Goal: Task Accomplishment & Management: Use online tool/utility

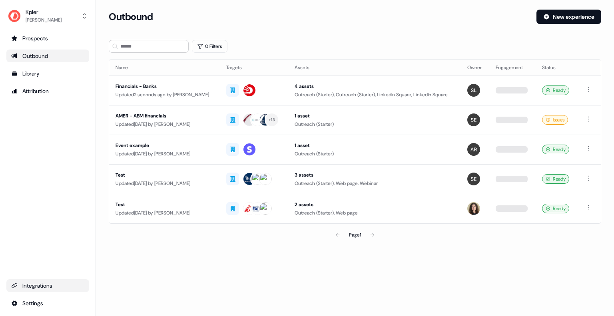
click at [62, 287] on div "Integrations" at bounding box center [47, 286] width 73 height 8
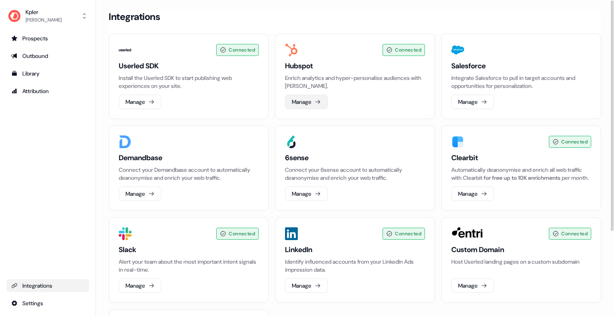
click at [312, 100] on button "Manage" at bounding box center [306, 102] width 43 height 14
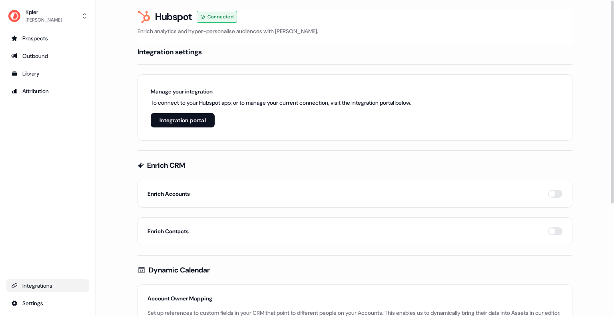
click at [189, 122] on button "Integration portal" at bounding box center [183, 120] width 64 height 14
click at [45, 285] on div "Integrations" at bounding box center [47, 286] width 73 height 8
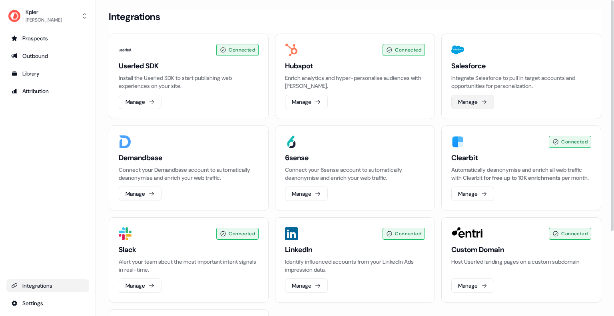
click at [482, 99] on icon at bounding box center [484, 102] width 6 height 6
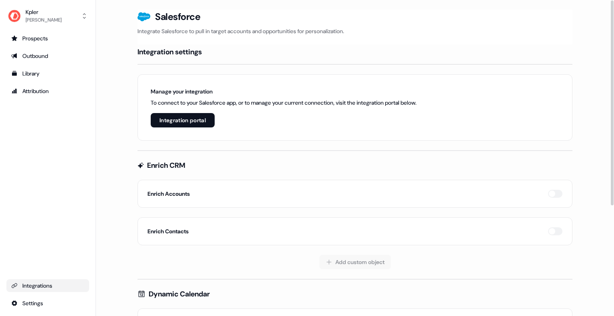
click at [196, 116] on button "Integration portal" at bounding box center [183, 120] width 64 height 14
click at [44, 285] on div "Integrations" at bounding box center [47, 286] width 73 height 8
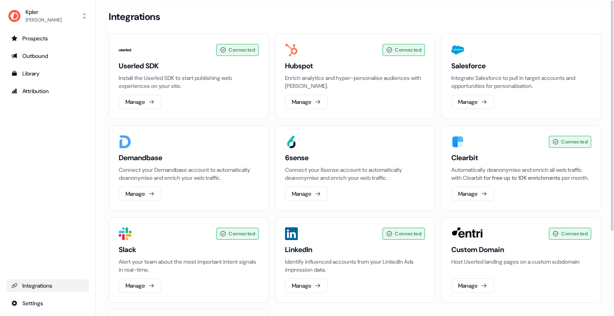
click at [363, 72] on div "Hubspot Enrich analytics and hyper-personalise audiences with Hubspot." at bounding box center [355, 75] width 140 height 29
click at [308, 101] on button "Manage" at bounding box center [306, 102] width 43 height 14
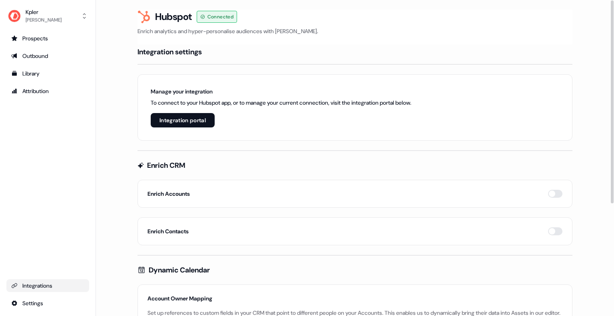
click at [189, 50] on h4 "Integration settings" at bounding box center [169, 52] width 64 height 10
click at [190, 116] on button "Integration portal" at bounding box center [183, 120] width 64 height 14
click at [43, 283] on div "Integrations" at bounding box center [47, 286] width 73 height 8
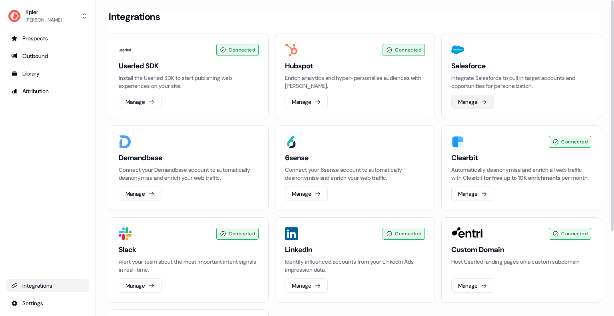
click at [484, 104] on icon at bounding box center [484, 102] width 6 height 6
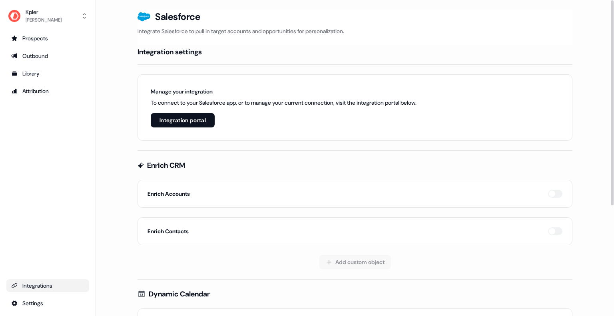
click at [115, 43] on main "Loading... Salesforce Integrate Salesforce to pull in target accounts and oppor…" at bounding box center [355, 249] width 518 height 478
click at [46, 284] on div "Integrations" at bounding box center [47, 286] width 73 height 8
